Goal: Task Accomplishment & Management: Manage account settings

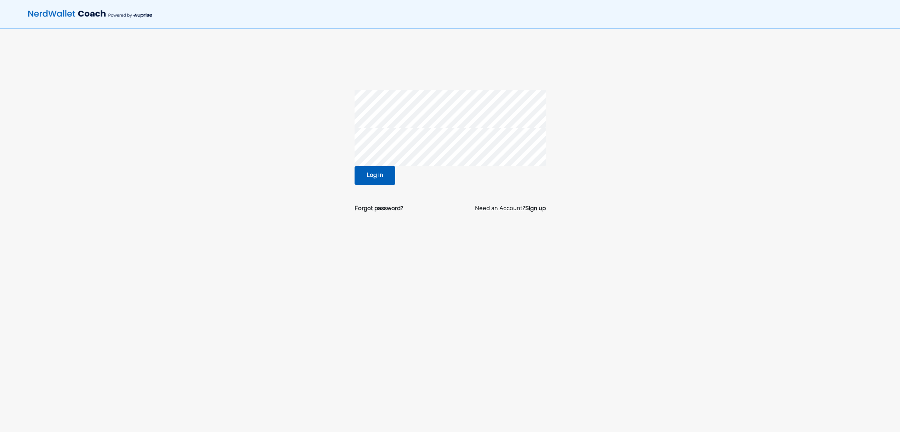
click at [376, 172] on button "Log in" at bounding box center [374, 175] width 41 height 18
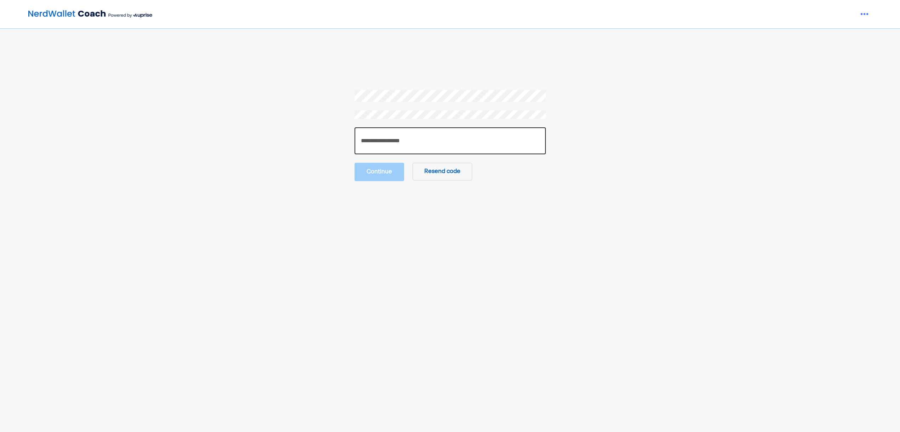
click at [366, 140] on input "number" at bounding box center [449, 140] width 191 height 27
paste input "******"
type input "******"
click at [365, 173] on button "Continue" at bounding box center [379, 171] width 50 height 18
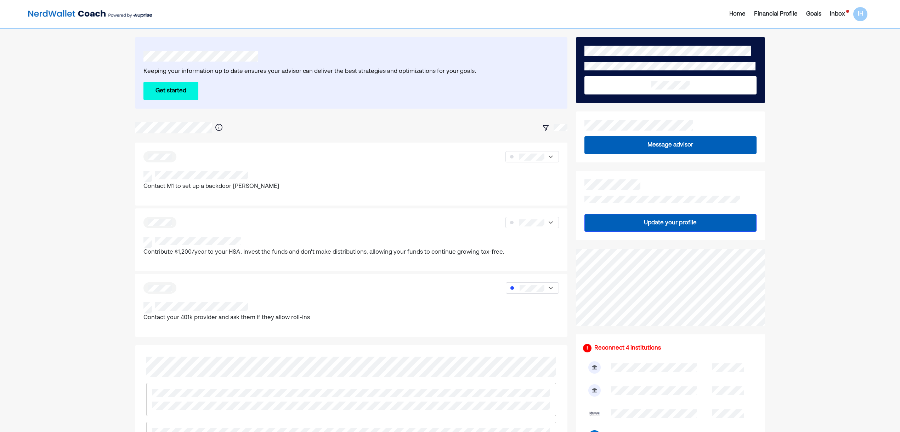
click at [842, 12] on div "Inbox" at bounding box center [837, 14] width 15 height 8
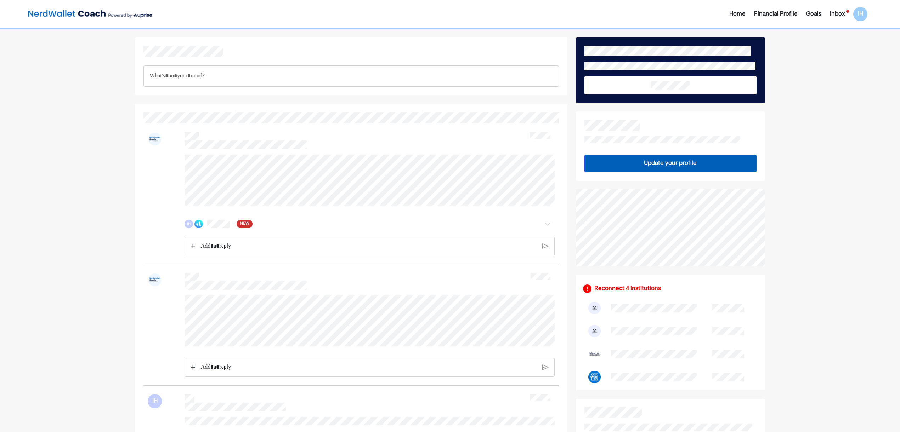
click at [216, 229] on div "IH NEW" at bounding box center [369, 224] width 370 height 14
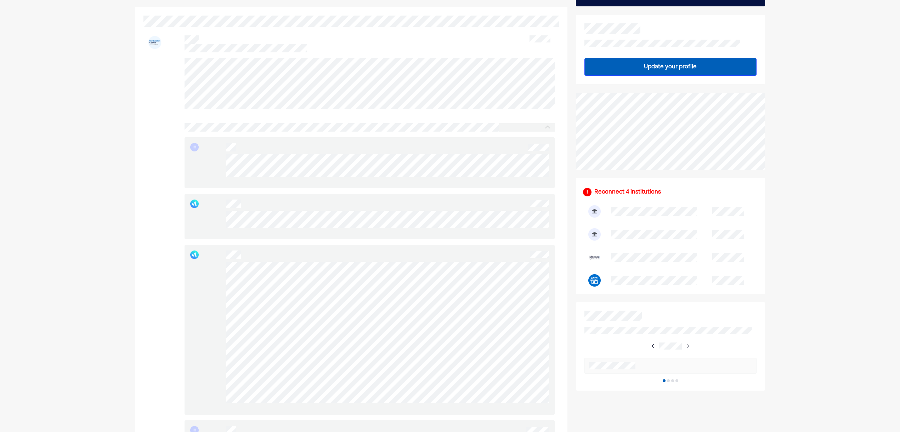
scroll to position [115, 0]
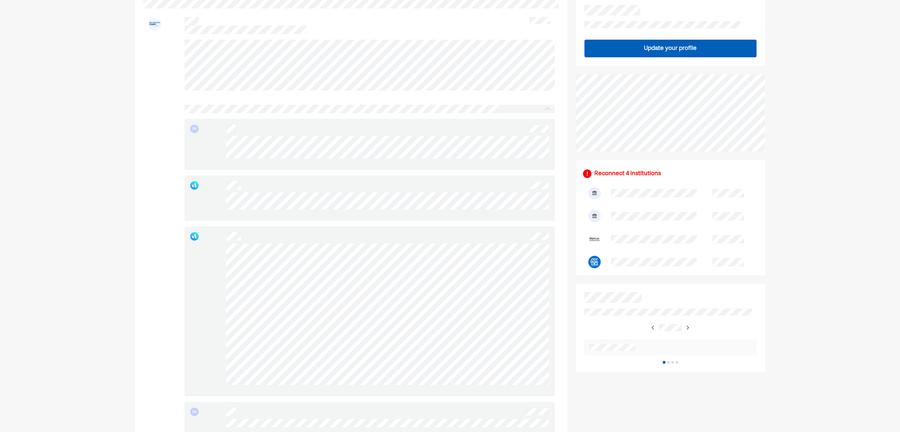
click at [303, 205] on div at bounding box center [369, 198] width 370 height 45
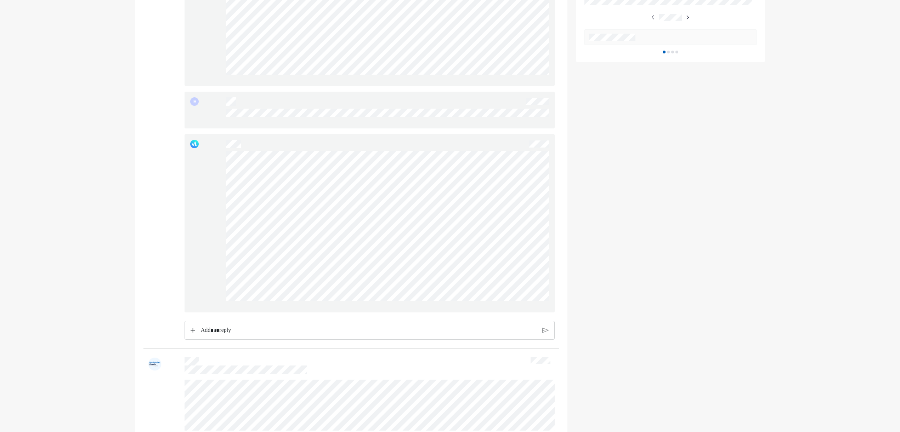
scroll to position [436, 0]
click at [230, 315] on div "Rich Text Editor. Editing area: main" at bounding box center [368, 320] width 343 height 18
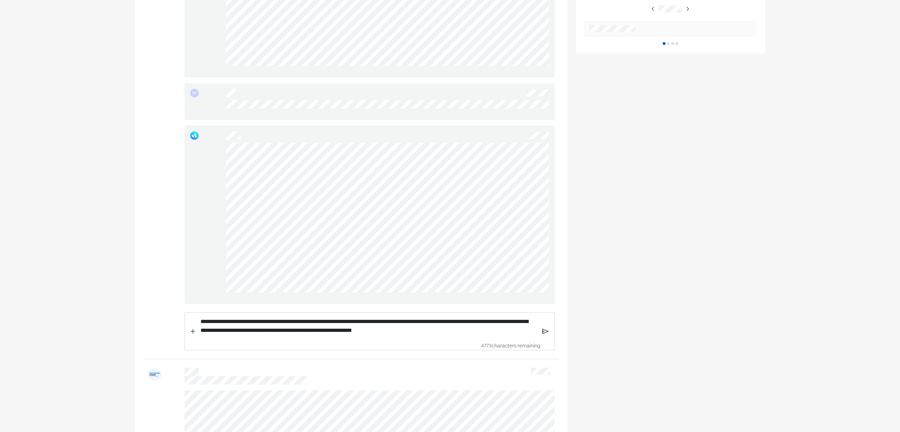
click at [542, 333] on img at bounding box center [545, 331] width 6 height 6
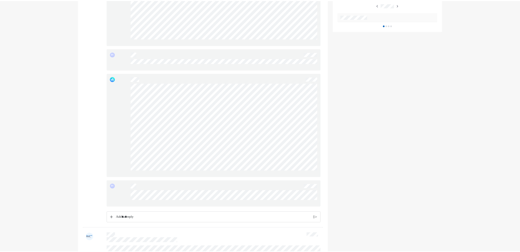
scroll to position [434, 0]
